Goal: Navigation & Orientation: Find specific page/section

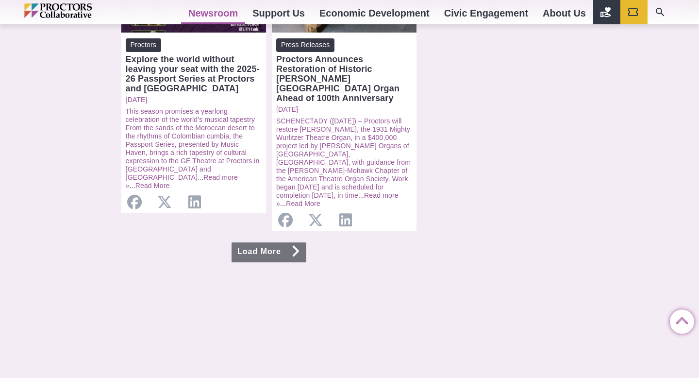
scroll to position [1110, 0]
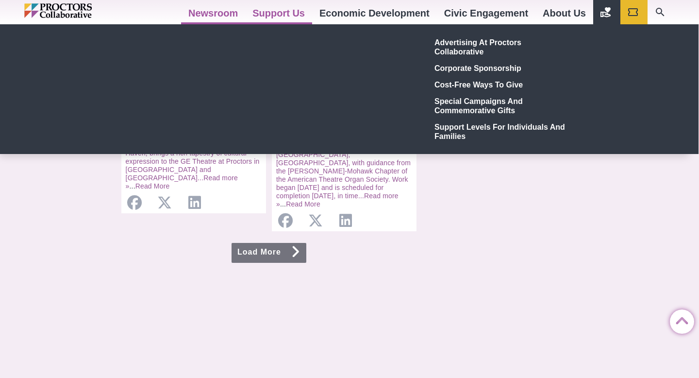
click at [278, 13] on link "Support Us" at bounding box center [278, 13] width 67 height 26
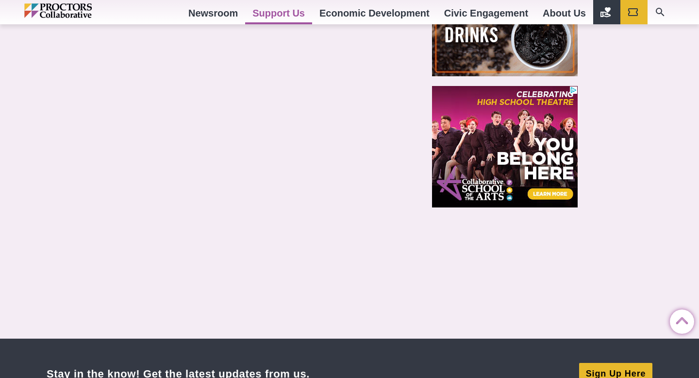
scroll to position [1035, 0]
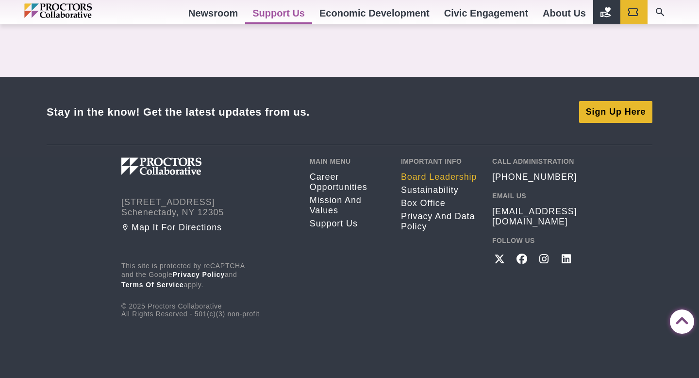
click at [432, 180] on link "Board Leadership" at bounding box center [439, 177] width 77 height 10
